Goal: Find specific page/section: Find specific page/section

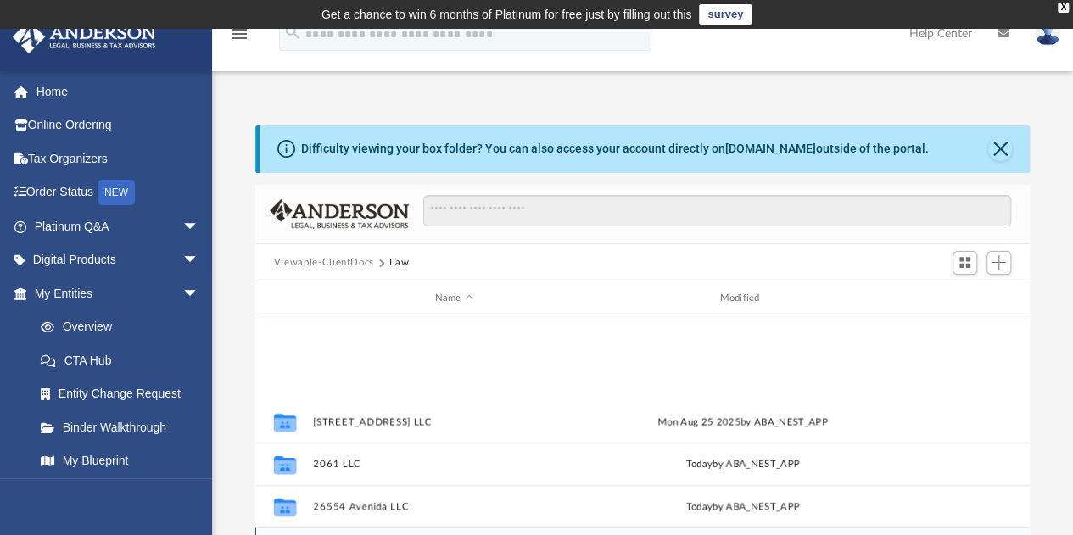
scroll to position [372, 762]
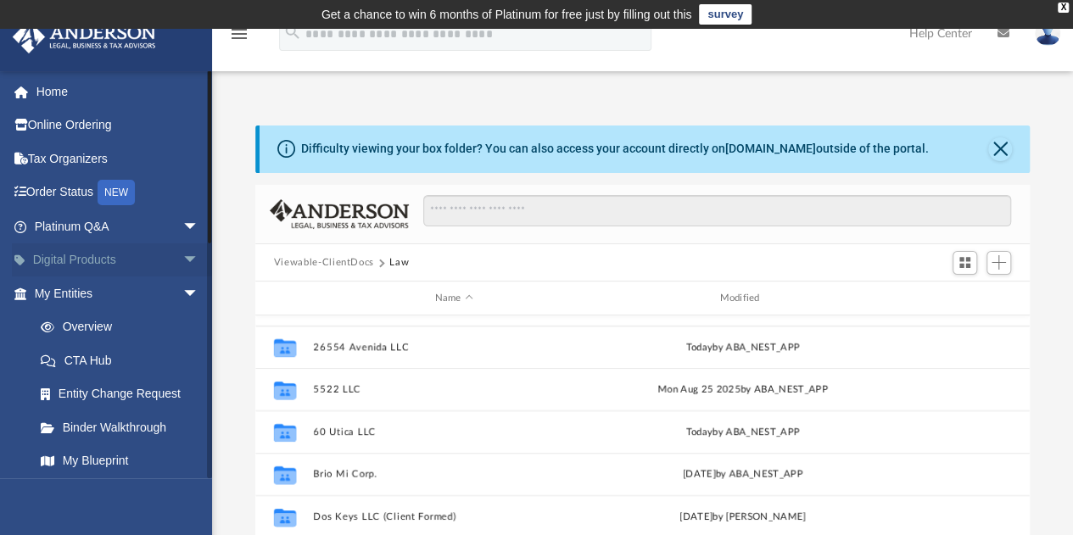
click at [182, 257] on span "arrow_drop_down" at bounding box center [199, 260] width 34 height 35
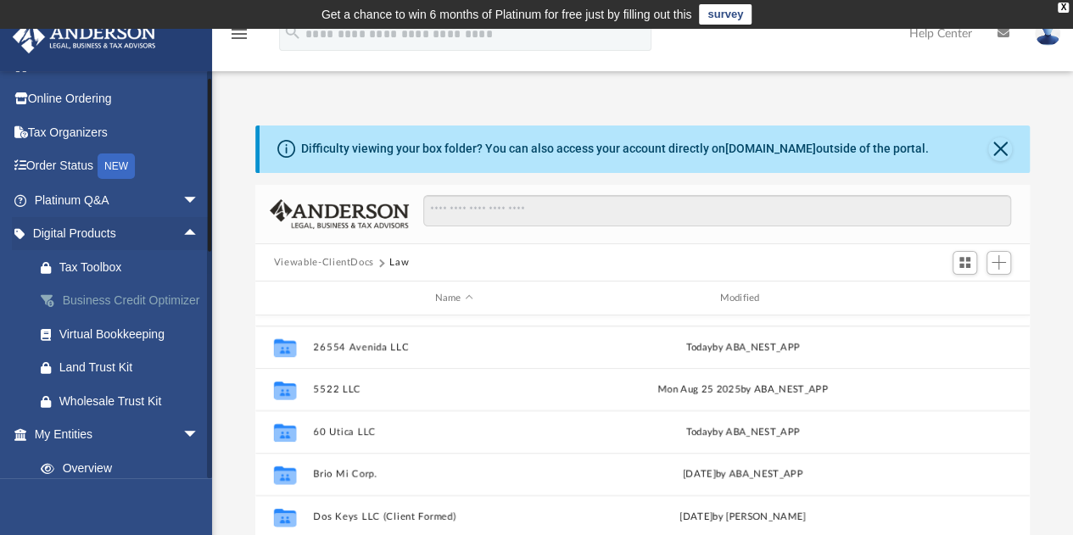
scroll to position [25, 0]
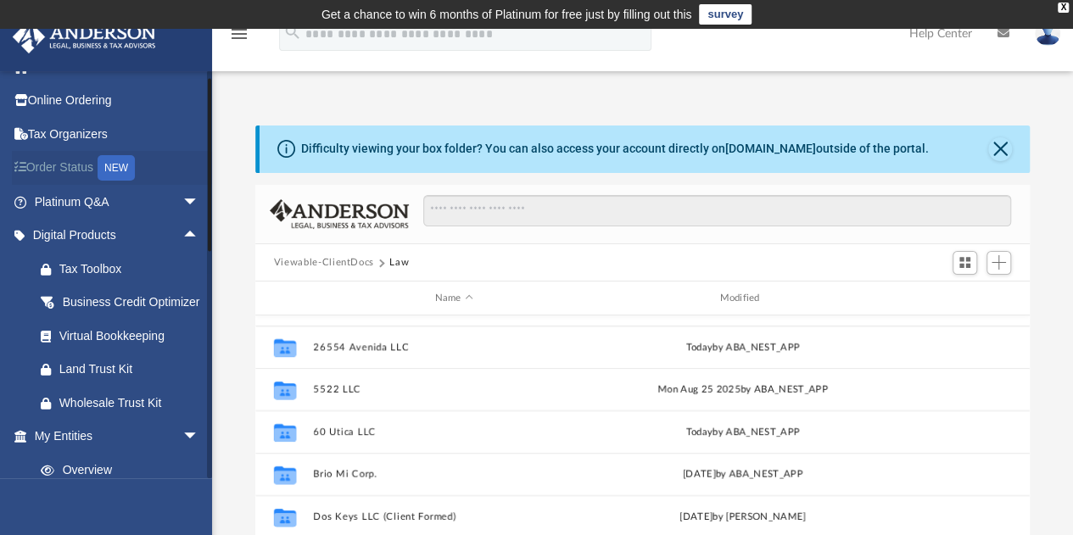
click at [75, 165] on link "Order Status NEW" at bounding box center [118, 168] width 213 height 35
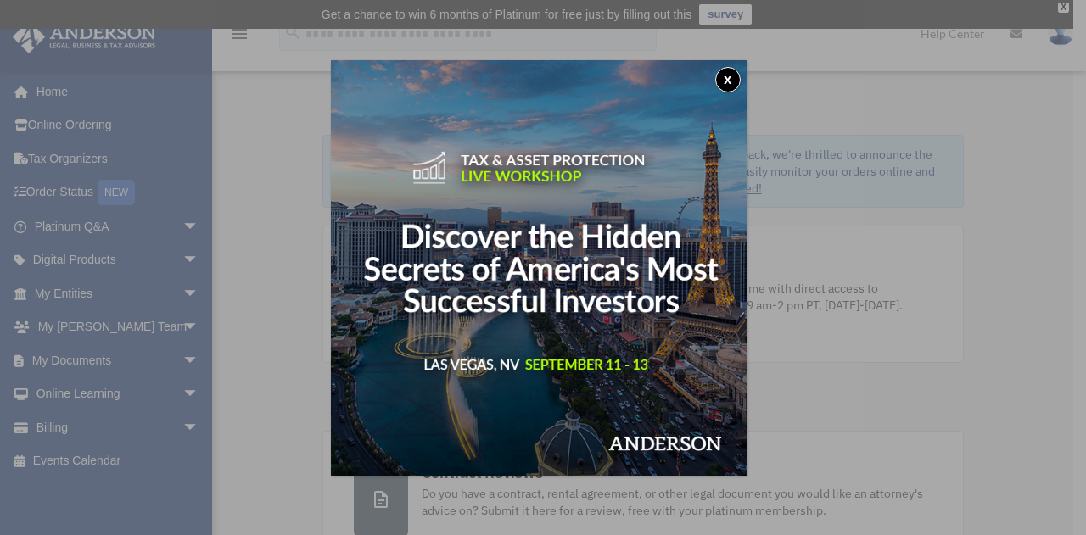
click at [181, 355] on div "x" at bounding box center [543, 267] width 1086 height 535
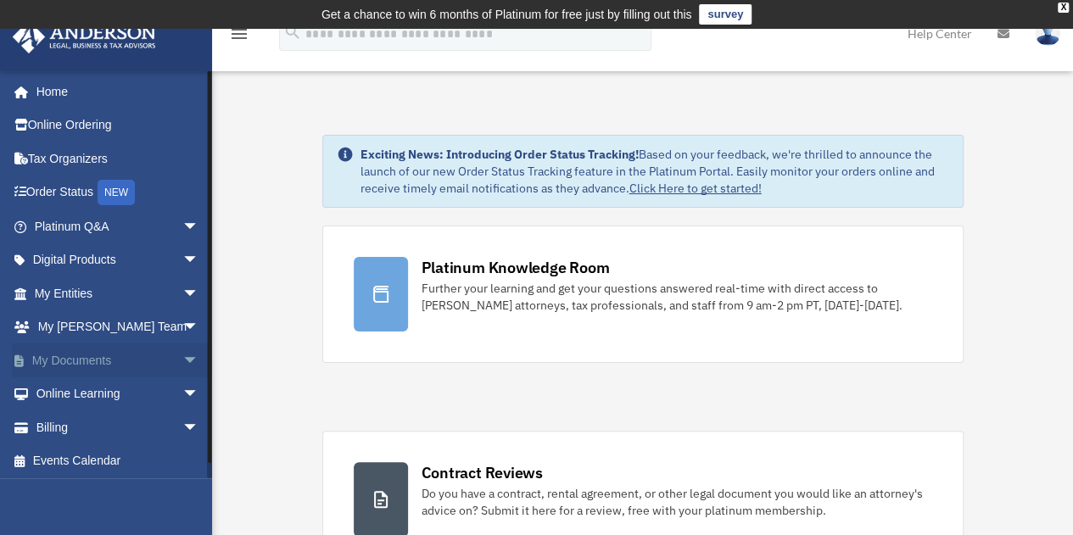
click at [182, 356] on span "arrow_drop_down" at bounding box center [199, 360] width 34 height 35
click at [124, 458] on link "Forms Library" at bounding box center [124, 461] width 201 height 34
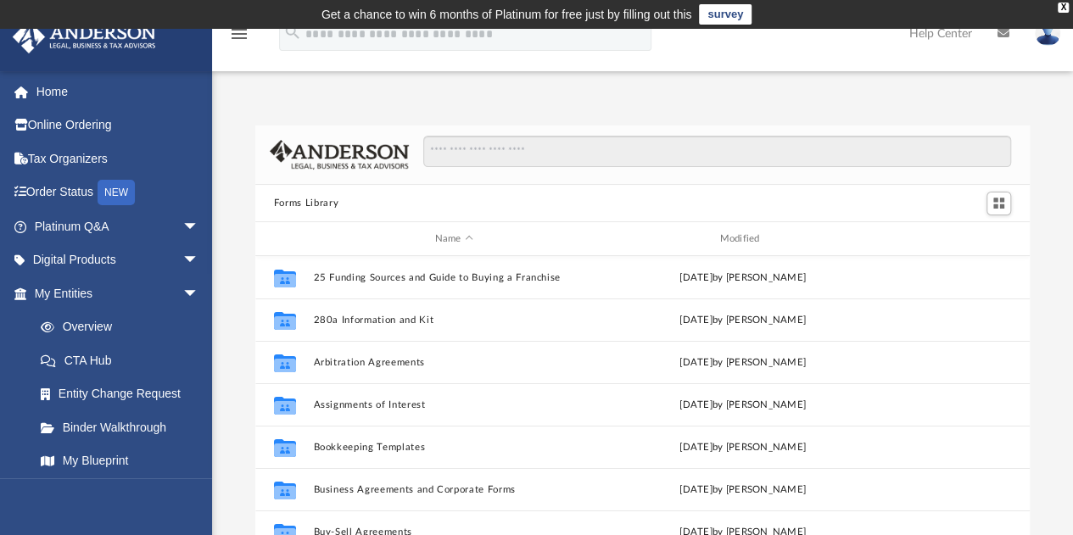
scroll to position [372, 762]
click at [492, 151] on input "Search files and folders" at bounding box center [717, 152] width 588 height 32
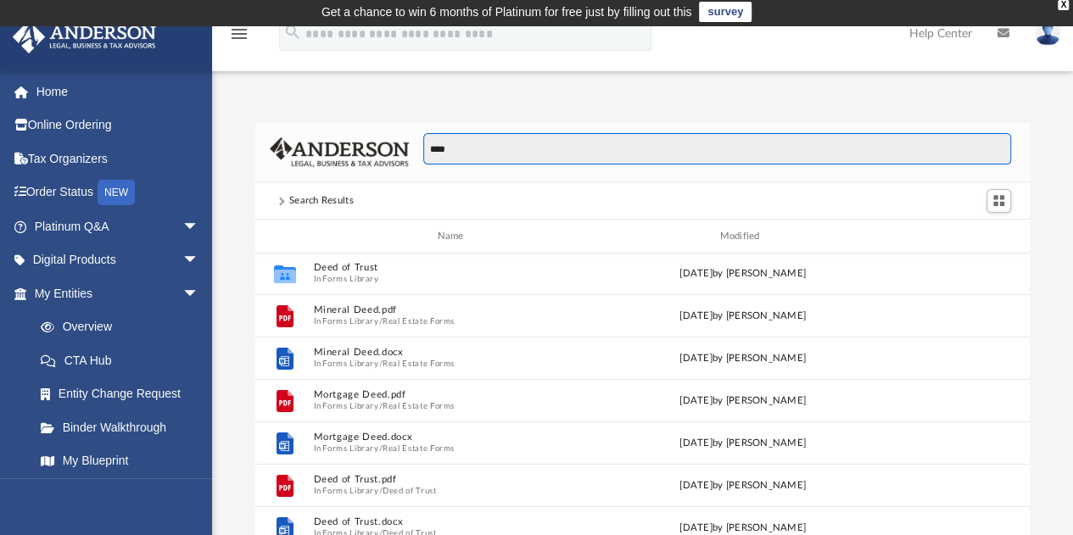
scroll to position [0, 0]
type input "**********"
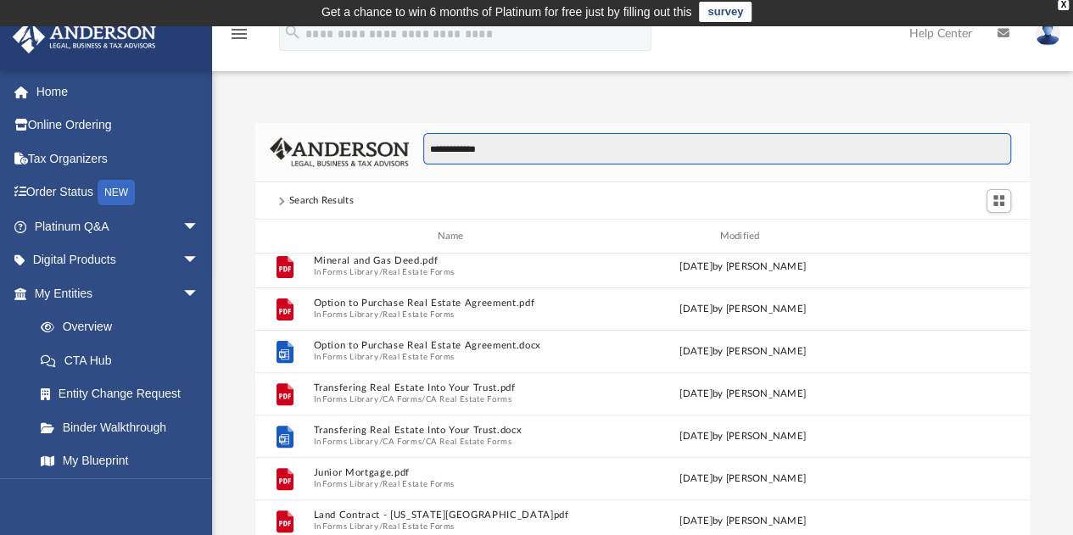
scroll to position [308, 0]
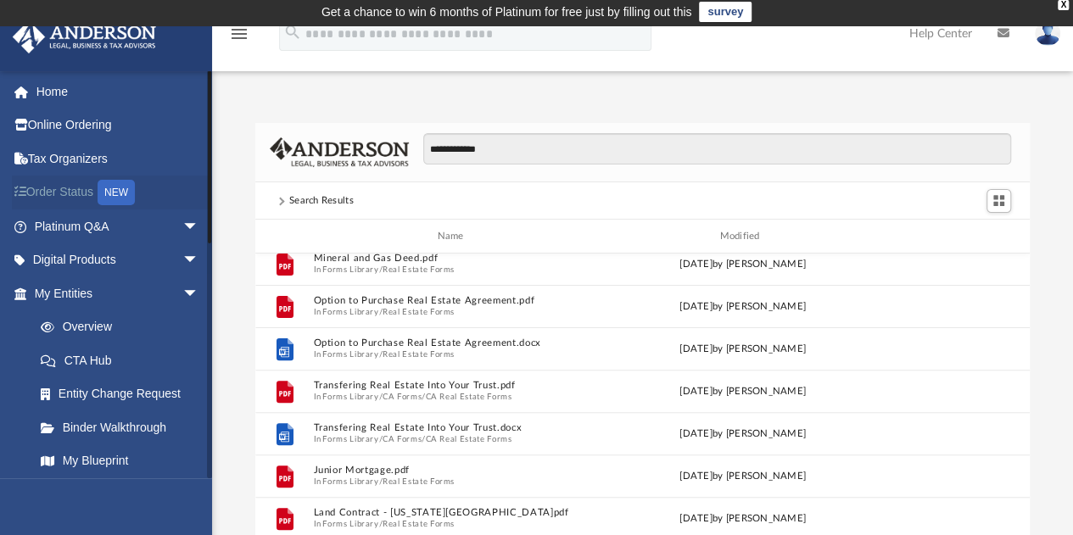
click at [121, 191] on div "NEW" at bounding box center [116, 192] width 37 height 25
